Goal: Find specific page/section: Find specific page/section

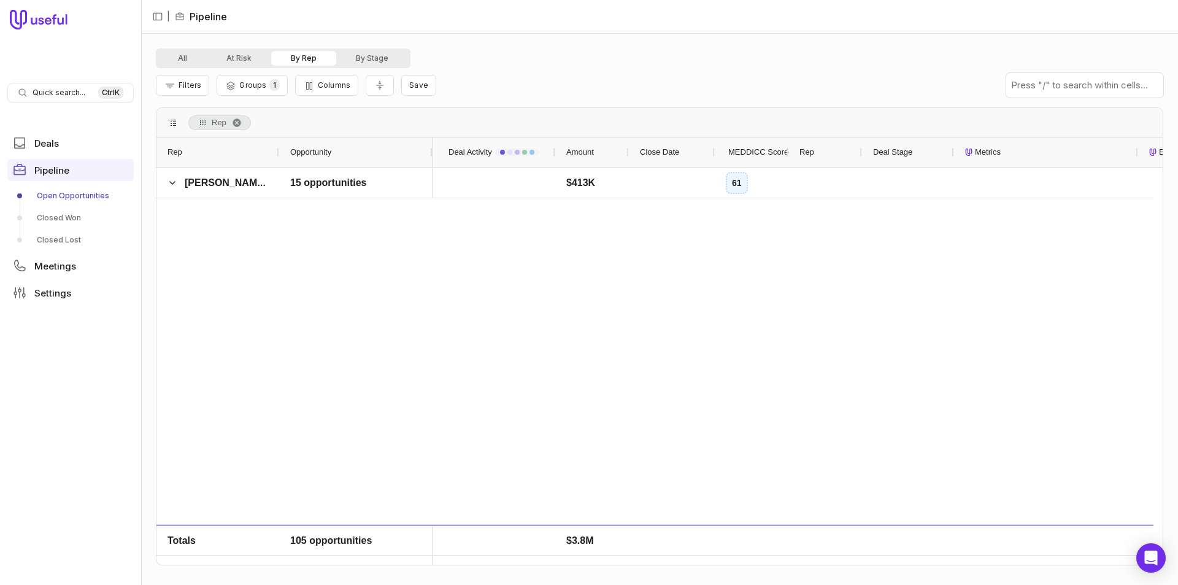
scroll to position [2834, 0]
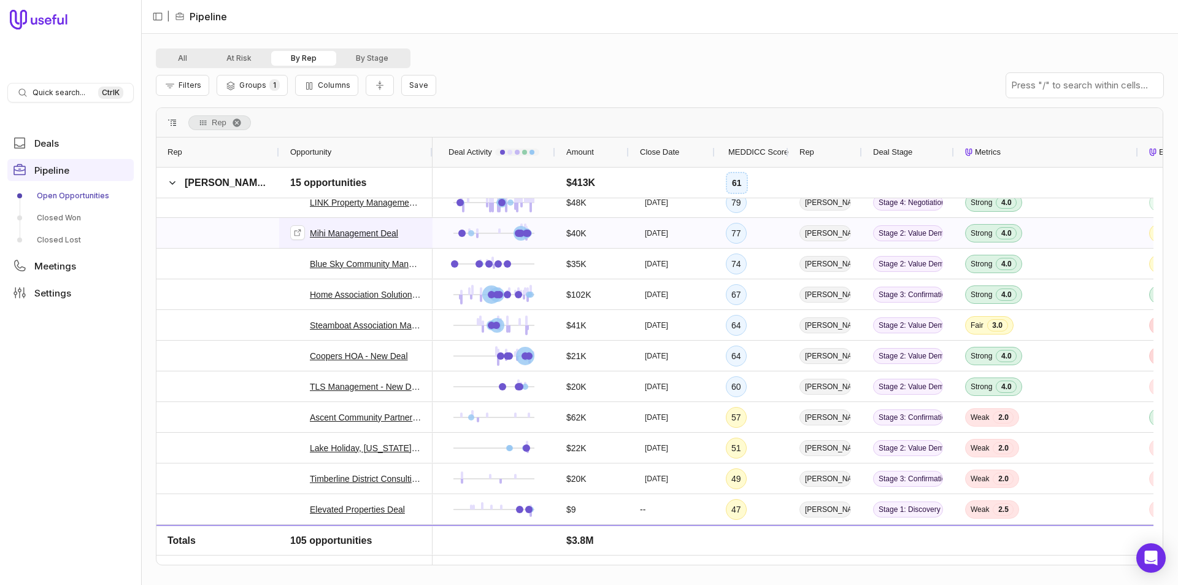
click at [362, 232] on link "Mihi Management Deal" at bounding box center [354, 233] width 88 height 15
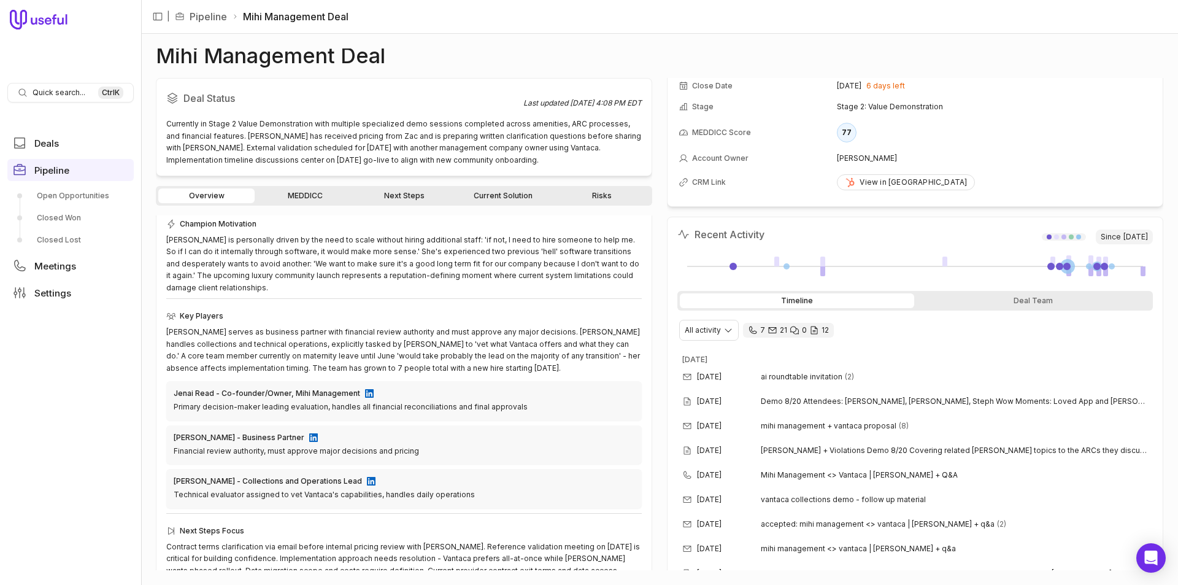
scroll to position [241, 0]
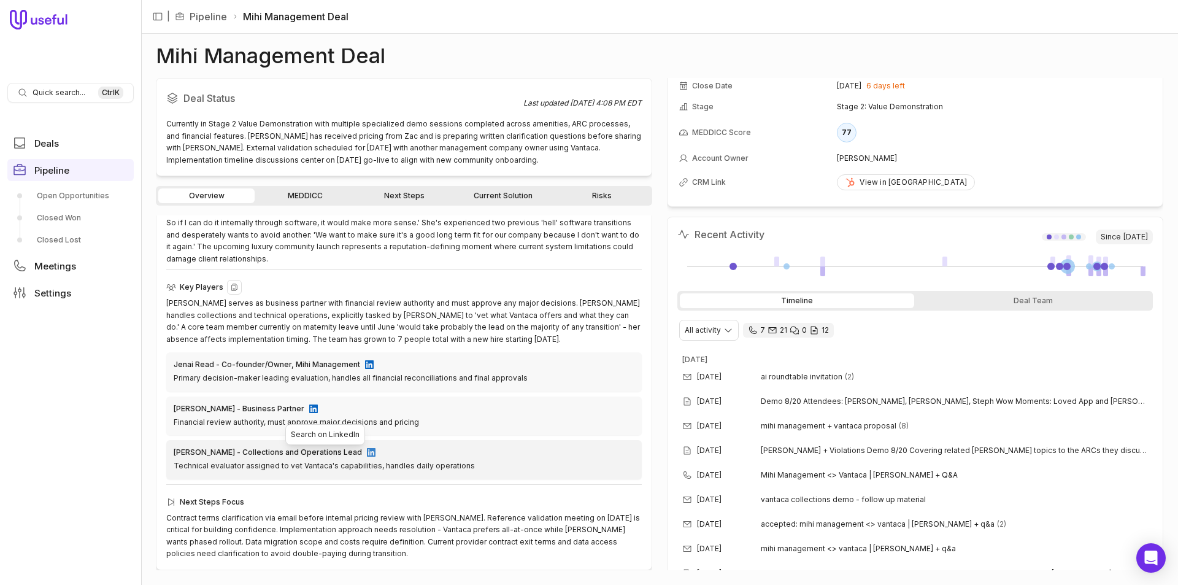
click at [367, 454] on img at bounding box center [371, 452] width 9 height 9
